Goal: Transaction & Acquisition: Obtain resource

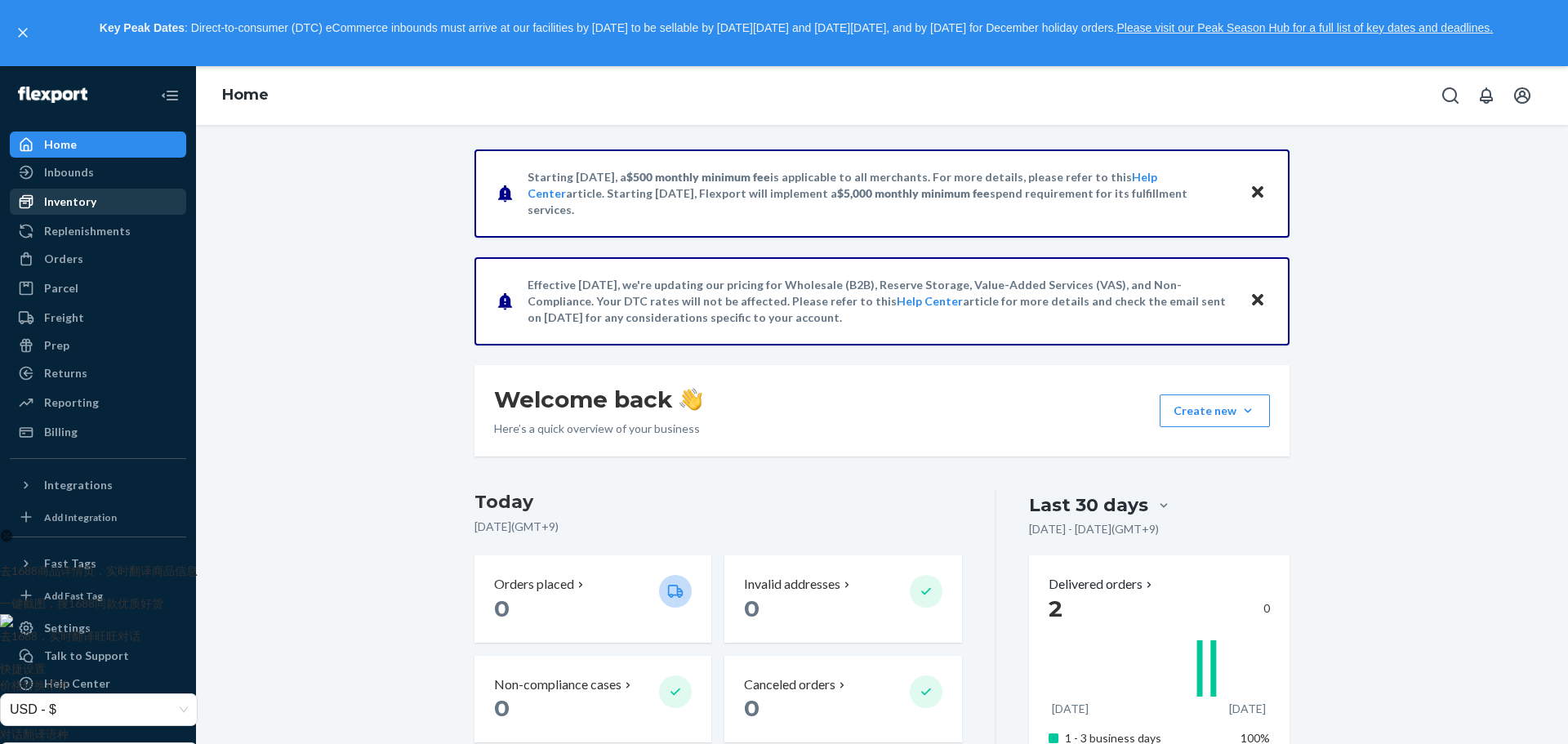
click at [83, 211] on div "Inventory" at bounding box center [97, 201] width 173 height 23
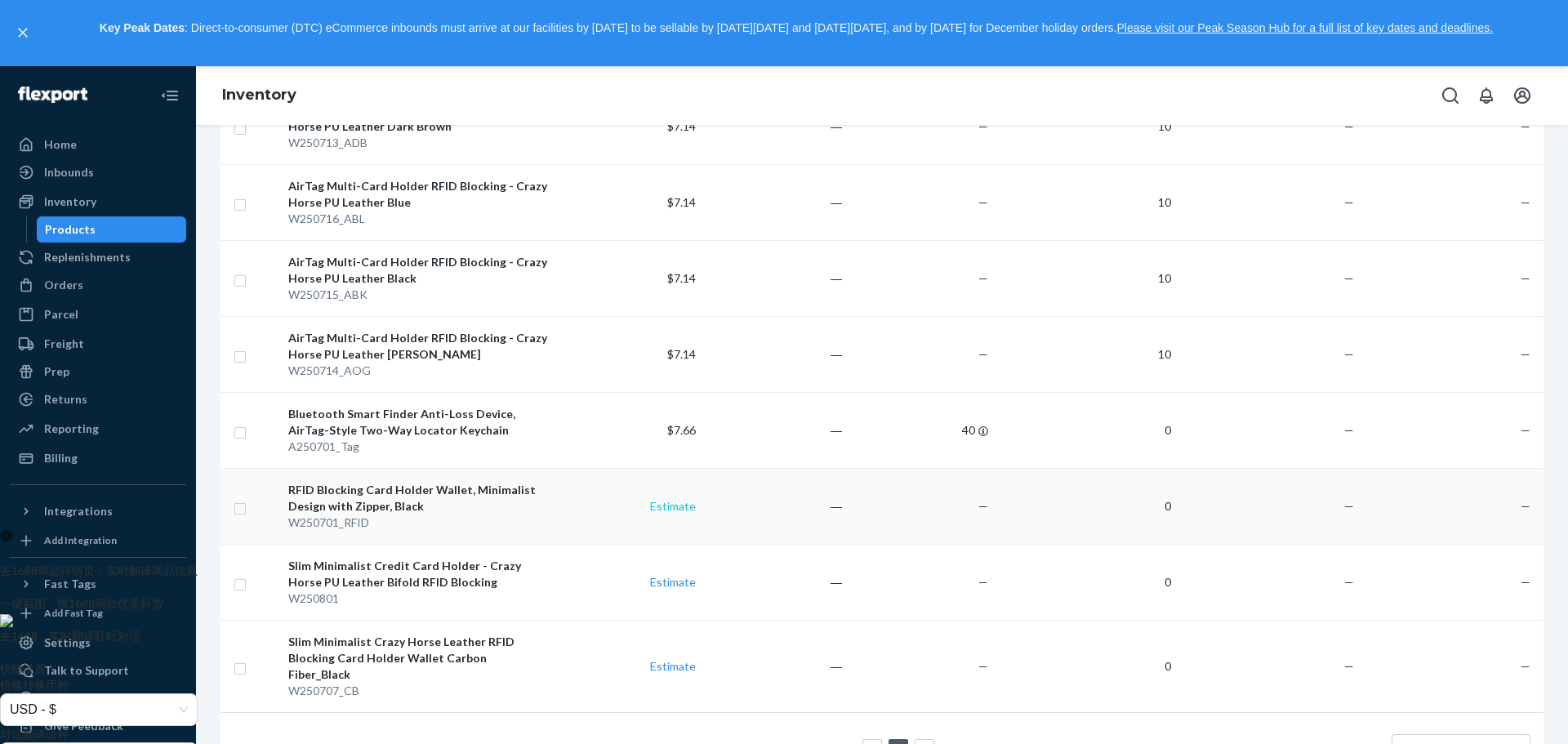
scroll to position [954, 0]
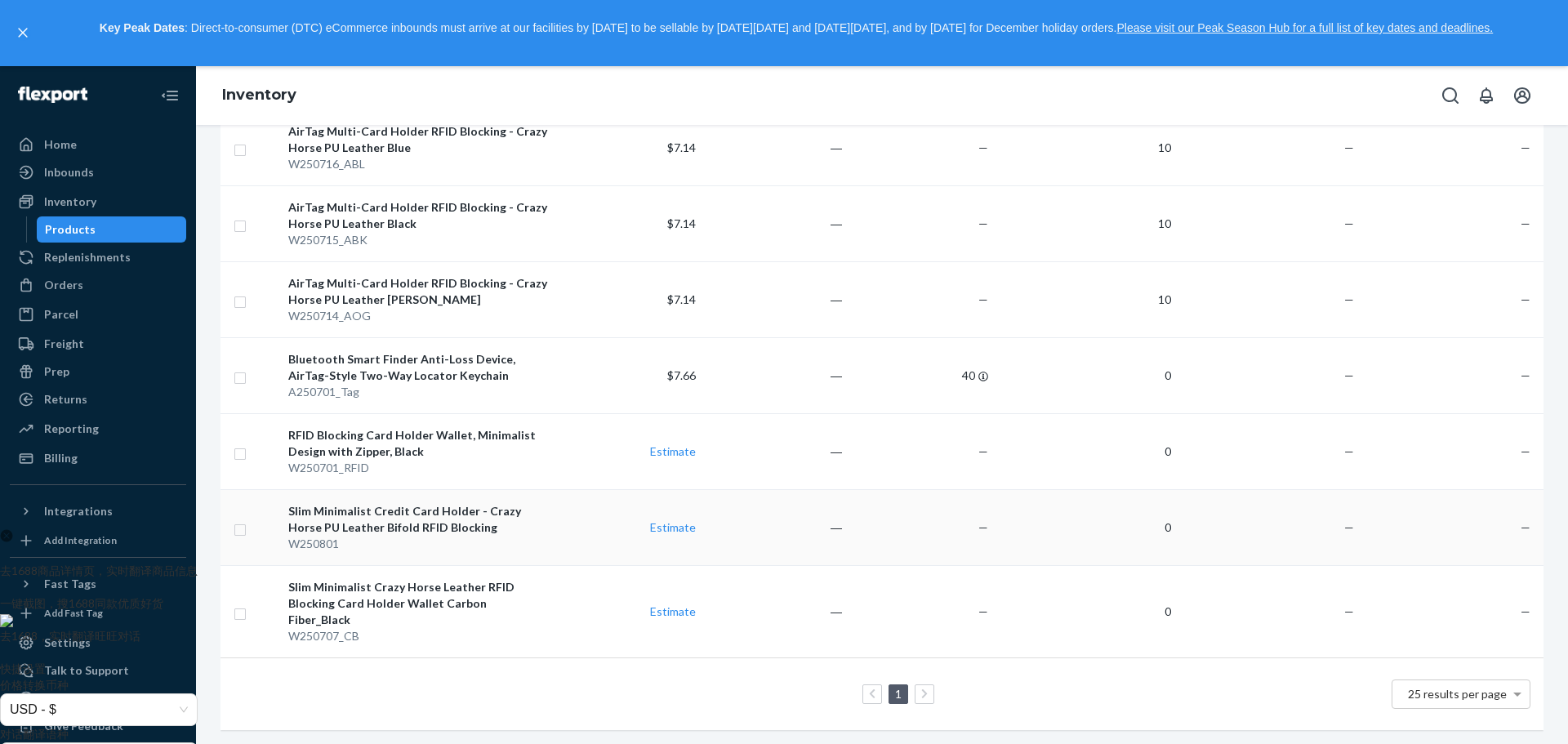
click at [325, 514] on div "Slim Minimalist Credit Card Holder - Crazy Horse PU Leather Bifold RFID Blocking" at bounding box center [419, 519] width 262 height 33
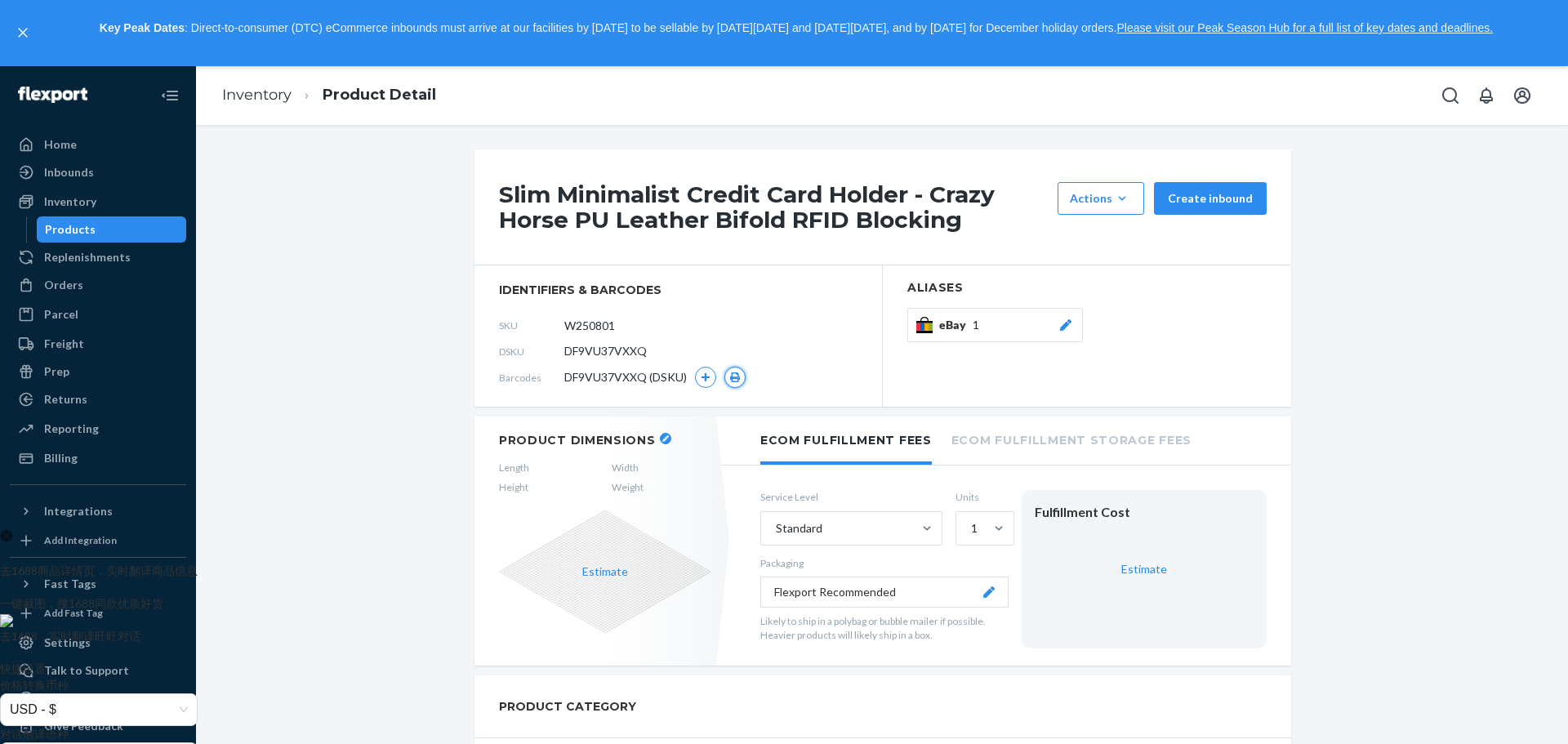
click at [732, 372] on icon "button" at bounding box center [735, 377] width 11 height 9
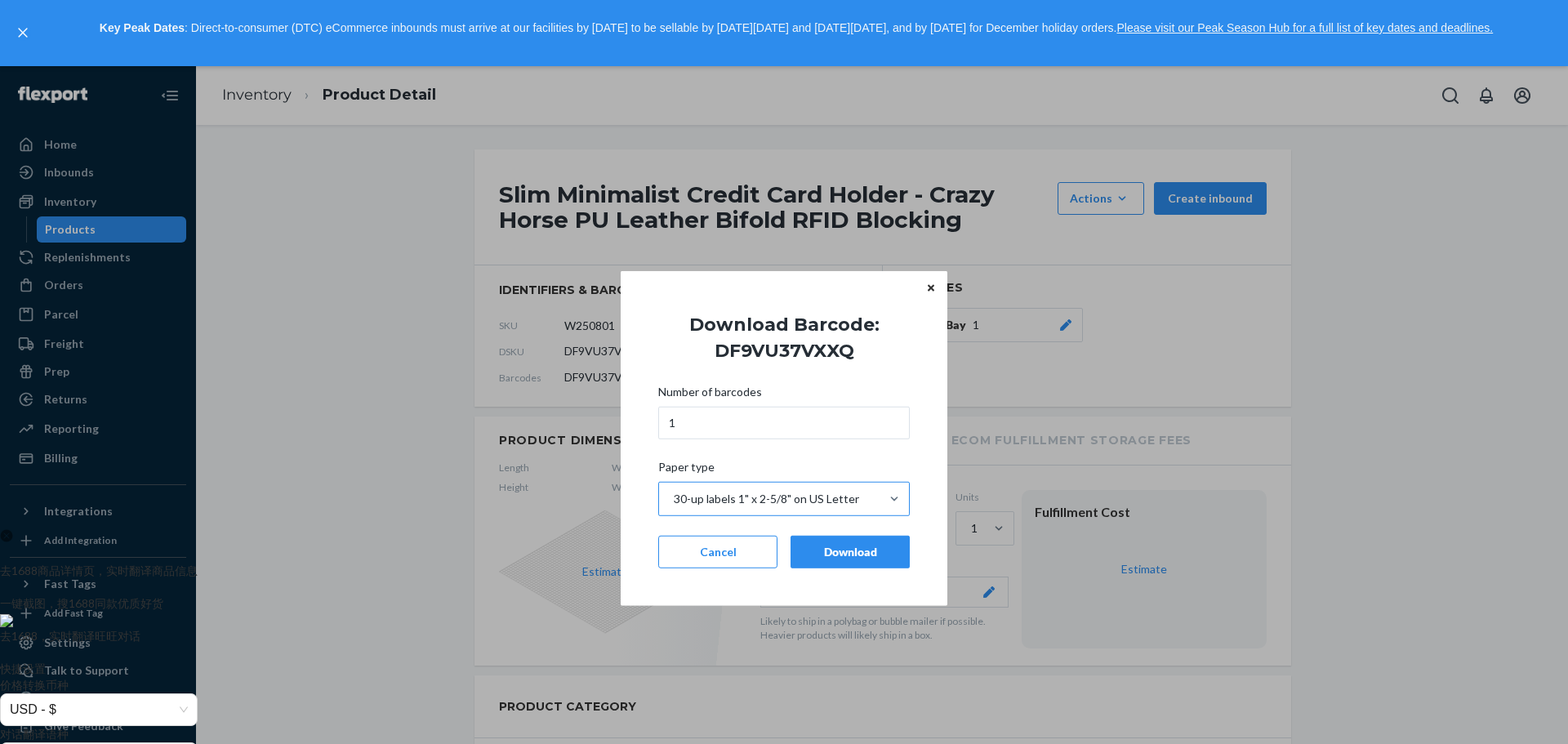
click at [815, 507] on div "30-up labels 1" x 2-5/8" on US Letter" at bounding box center [767, 498] width 185 height 16
click at [674, 507] on input "Paper type 30-up labels 1" x 2-5/8" on US Letter" at bounding box center [673, 498] width 2 height 16
click at [820, 503] on div "30-up labels 1" x 2-5/8" on US Letter" at bounding box center [767, 498] width 185 height 16
click at [674, 503] on input "Paper type 0 results available. Select is focused ,type to refine list, press D…" at bounding box center [673, 498] width 2 height 16
click at [836, 552] on div "Download" at bounding box center [850, 551] width 92 height 16
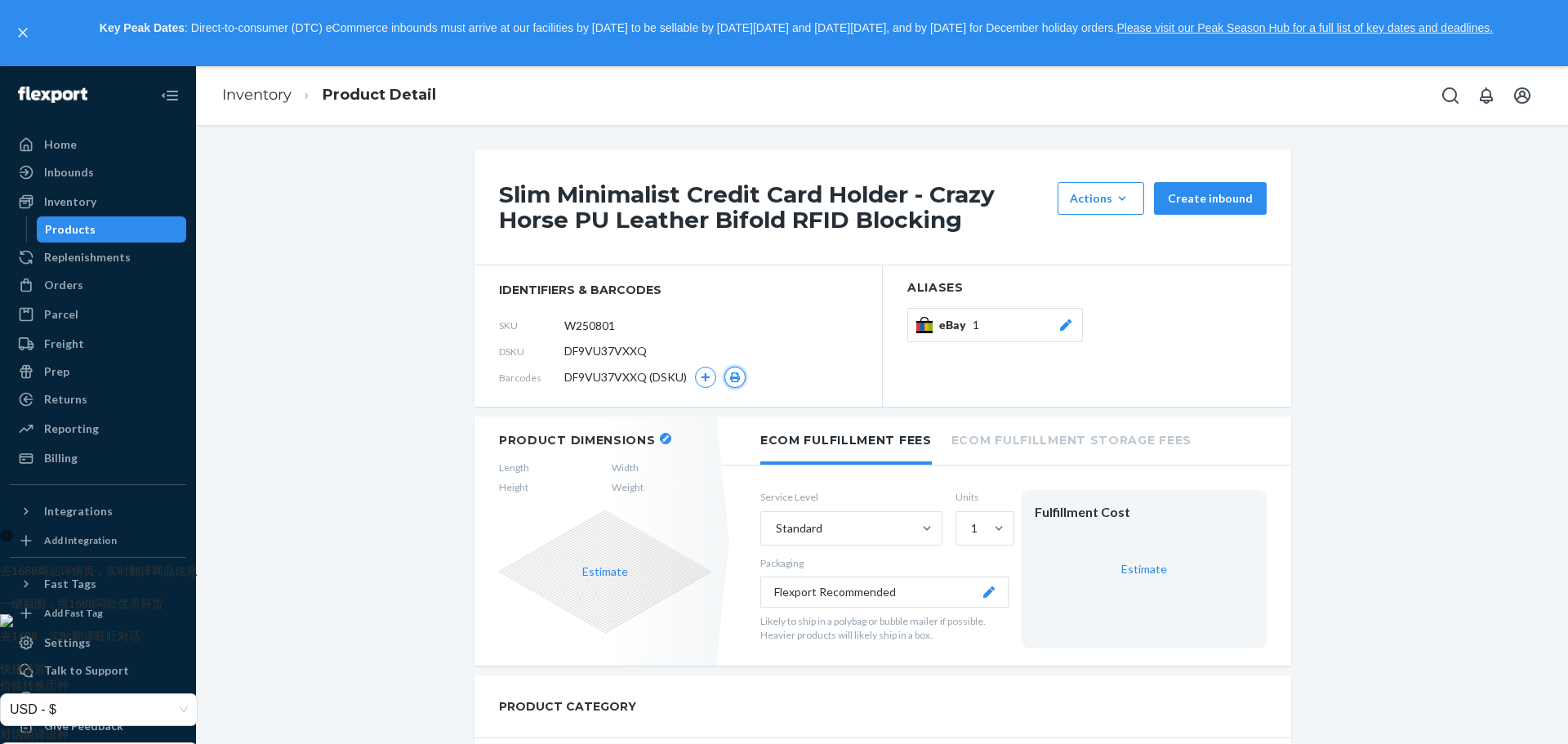
click at [730, 376] on icon "button" at bounding box center [735, 377] width 11 height 9
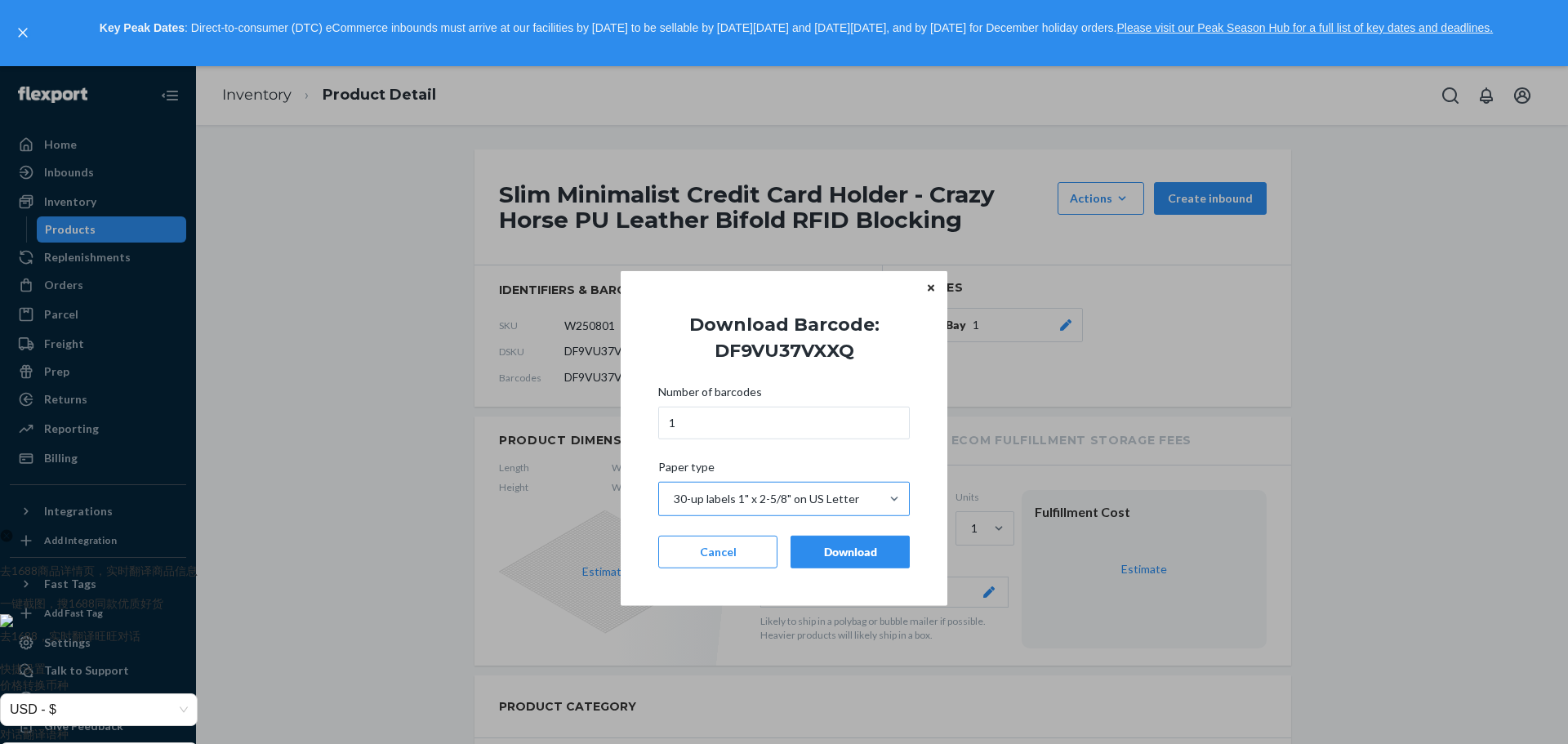
click at [813, 495] on div "30-up labels 1" x 2-5/8" on US Letter" at bounding box center [767, 498] width 185 height 16
click at [674, 495] on input "Paper type 30-up labels 1" x 2-5/8" on US Letter" at bounding box center [673, 498] width 2 height 16
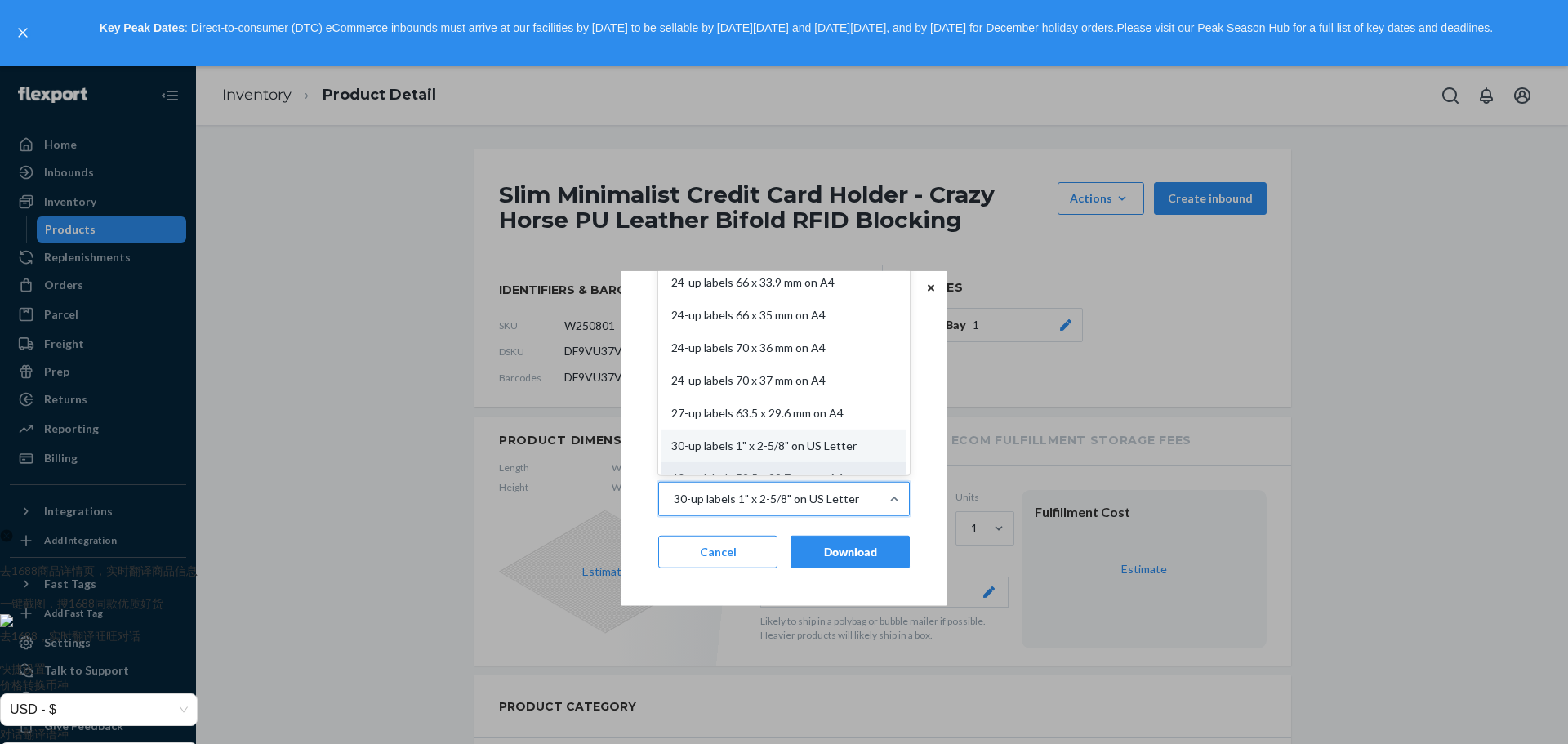
scroll to position [121, 0]
click at [844, 509] on div "30-up labels 1" x 2-5/8" on US Letter" at bounding box center [768, 498] width 220 height 33
click at [674, 507] on input "Paper type option 21-up labels 63.5 x 38.1 mm on A4 focused, 1 of 11. 11 result…" at bounding box center [673, 498] width 2 height 16
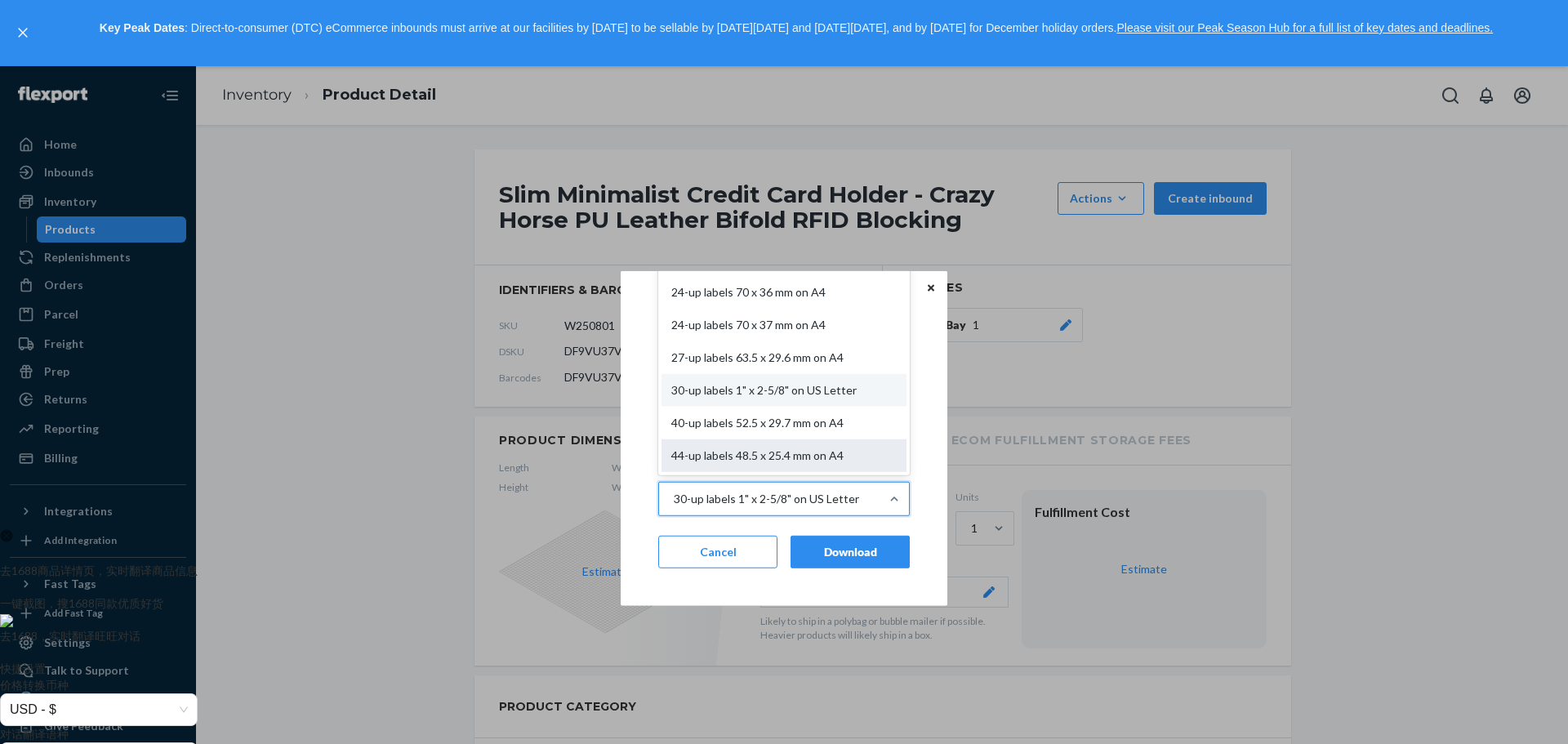
click at [818, 449] on div "44-up labels 48.5 x 25.4 mm on A4" at bounding box center [784, 455] width 245 height 33
click at [674, 491] on input "Paper type option 44-up labels 48.5 x 25.4 mm on A4 focused, 11 of 11. 11 resul…" at bounding box center [673, 498] width 2 height 16
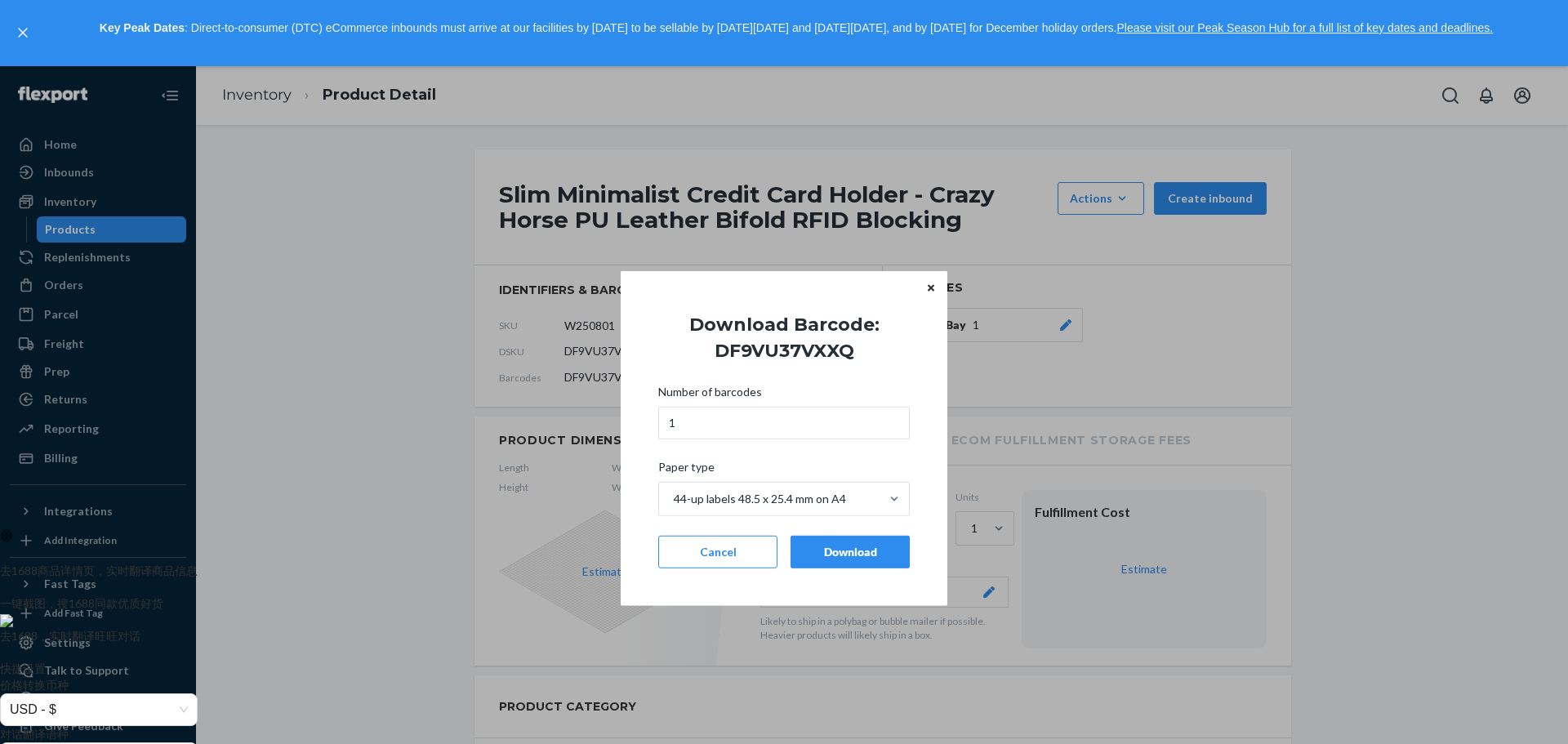
click at [842, 555] on div "Download" at bounding box center [850, 551] width 92 height 16
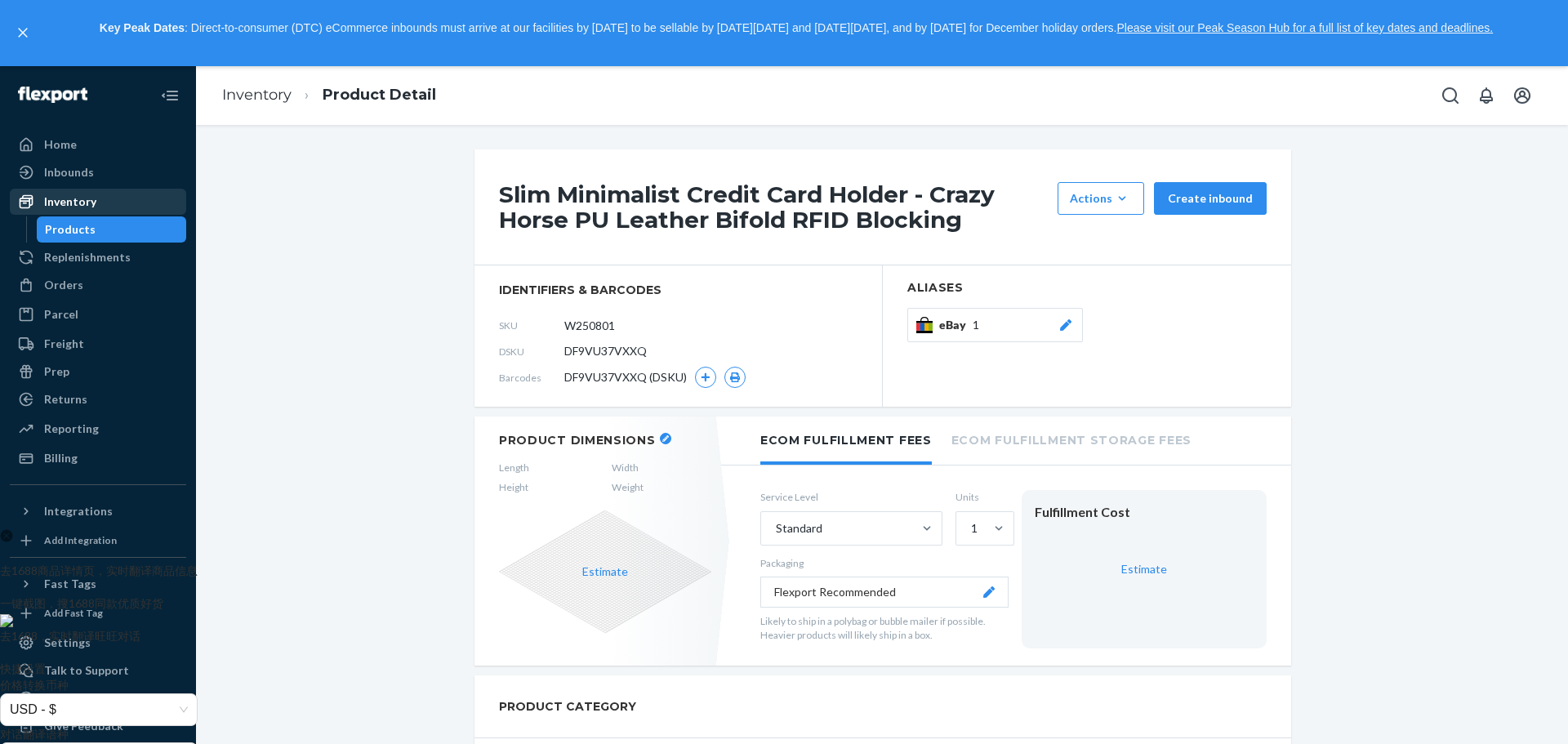
click at [89, 196] on div "Inventory" at bounding box center [70, 201] width 52 height 16
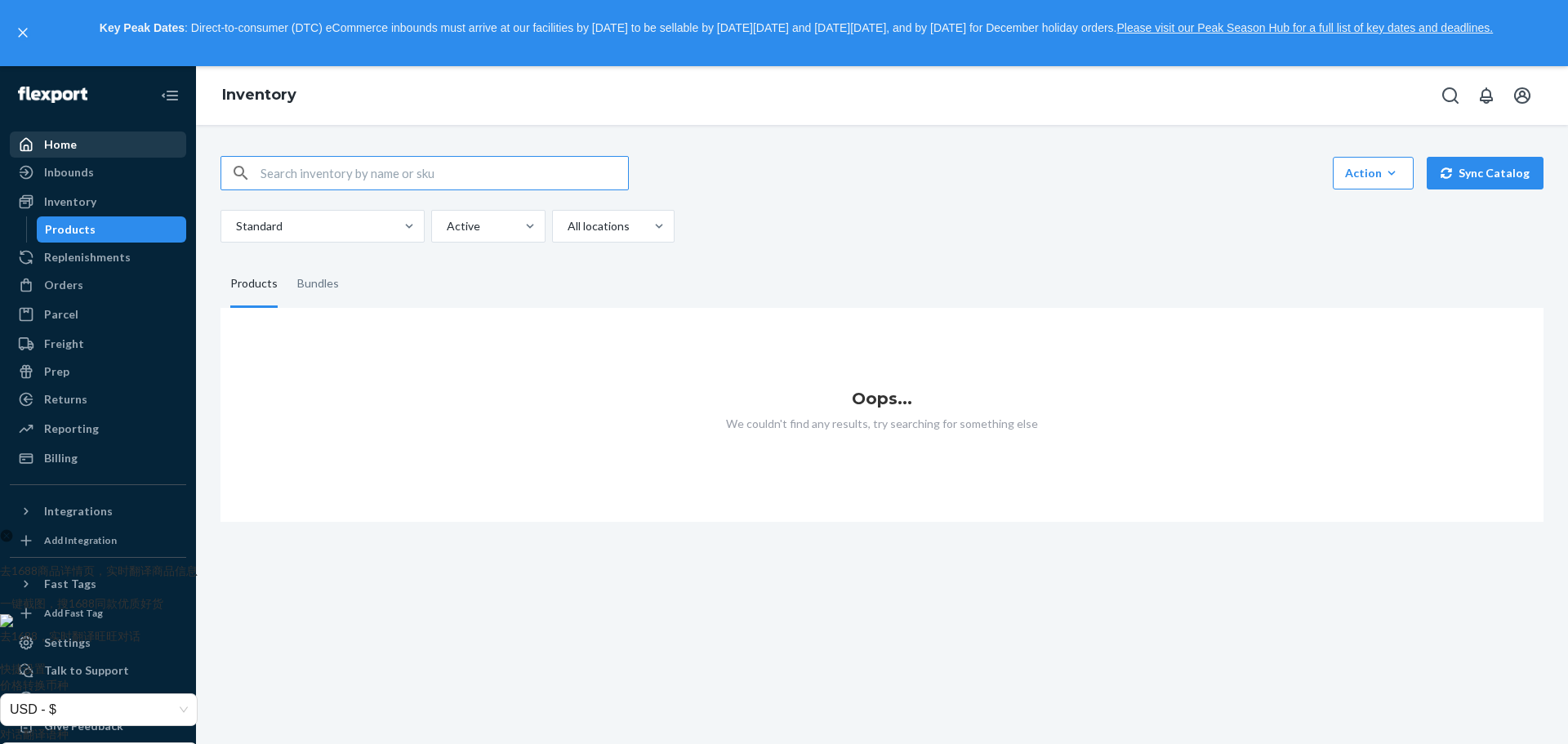
click at [111, 140] on div "Home" at bounding box center [97, 145] width 173 height 23
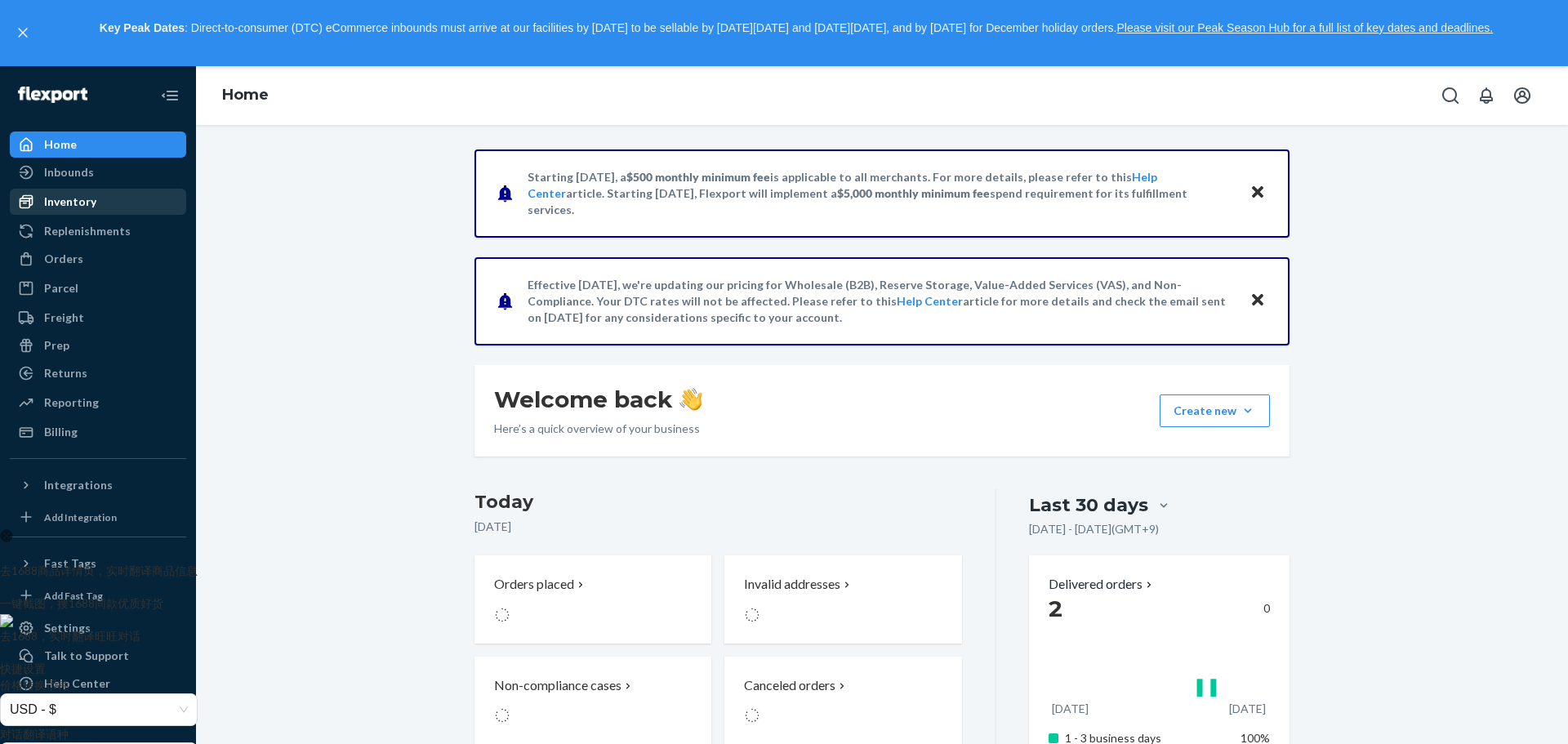
click at [94, 208] on div "Inventory" at bounding box center [70, 201] width 52 height 16
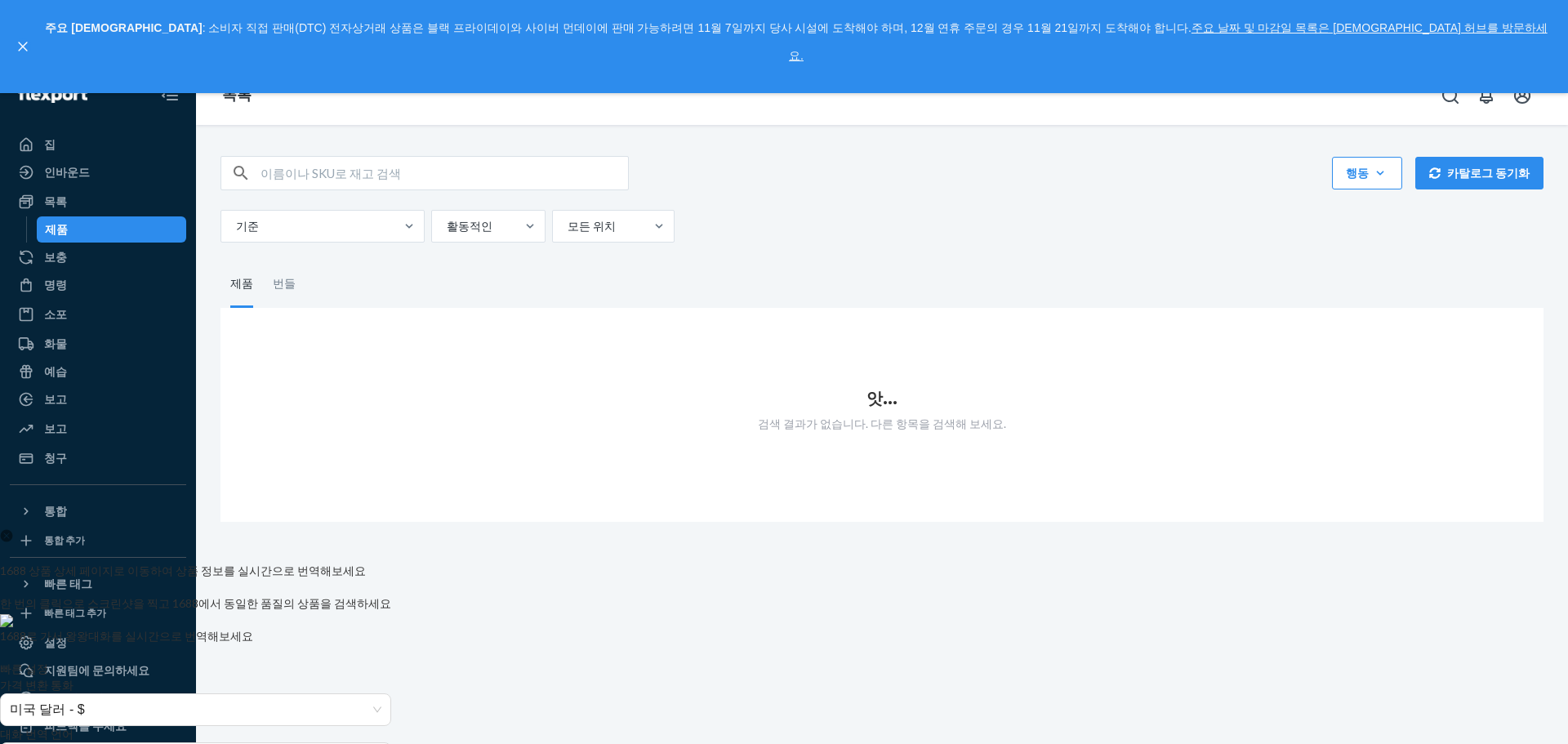
click at [879, 177] on div "행동 제품 만들기 번들 생성 대량으로 제품 생성 대량 업데이트 제품 대량 업데이트 번들 대량 업데이트 제품 별칭 속성 카탈로그 동기화" at bounding box center [882, 173] width 1323 height 34
